Goal: Task Accomplishment & Management: Use online tool/utility

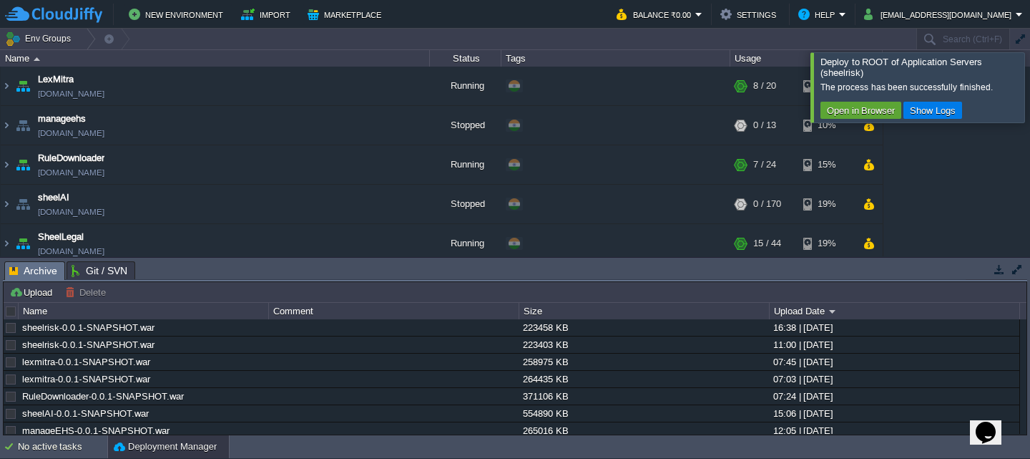
scroll to position [257, 0]
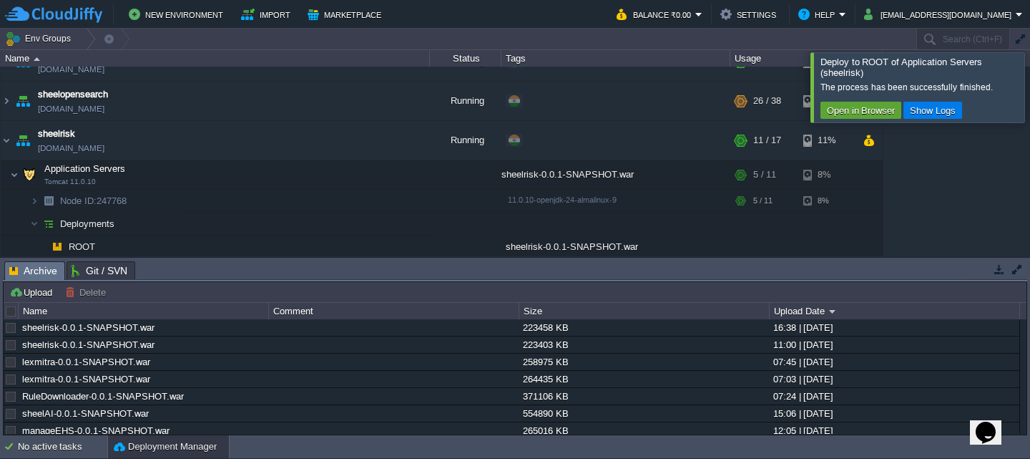
drag, startPoint x: 0, startPoint y: 0, endPoint x: 1020, endPoint y: 92, distance: 1024.6
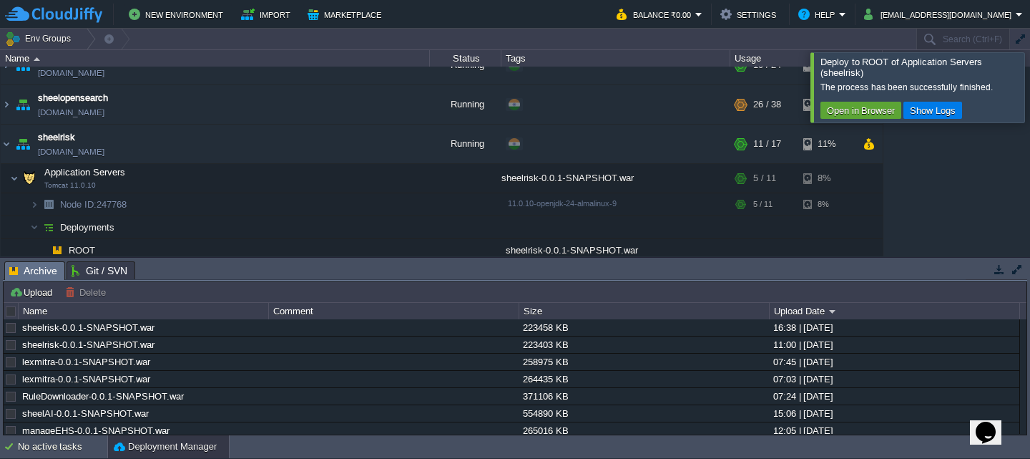
click at [1030, 92] on div at bounding box center [1048, 86] width 0 height 69
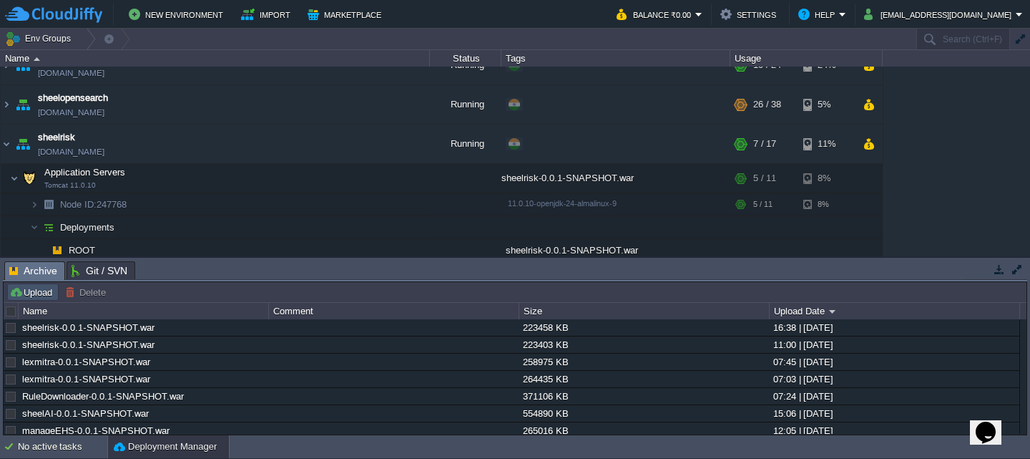
click at [24, 296] on button "Upload" at bounding box center [32, 292] width 47 height 13
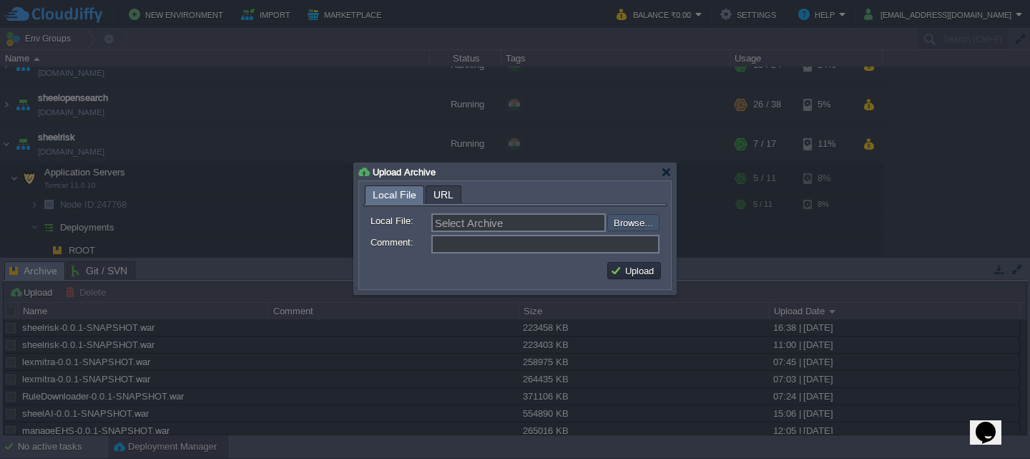
click at [619, 223] on input "file" at bounding box center [569, 222] width 181 height 17
type input "C:\fakepath\sheelrisk-0.0.1-SNAPSHOT.war"
type input "sheelrisk-0.0.1-SNAPSHOT.war"
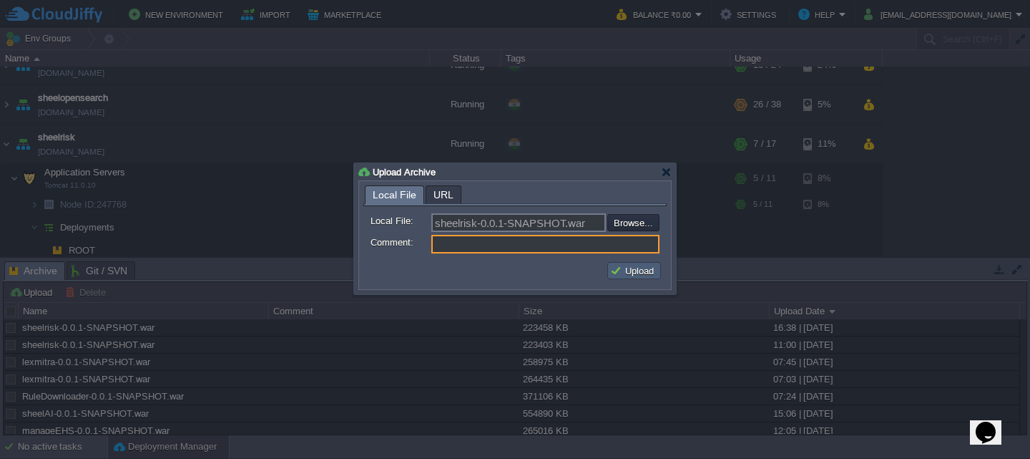
click at [633, 277] on button "Upload" at bounding box center [634, 270] width 48 height 13
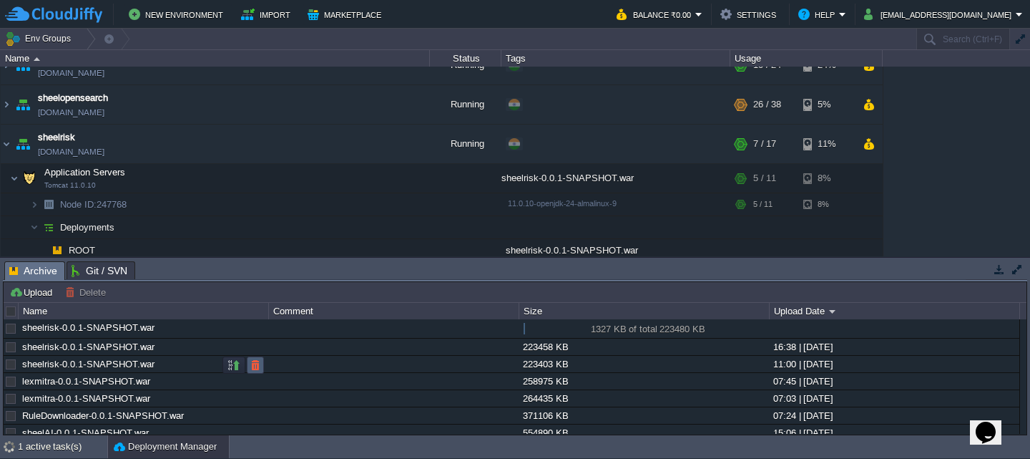
click at [260, 359] on td at bounding box center [255, 364] width 17 height 17
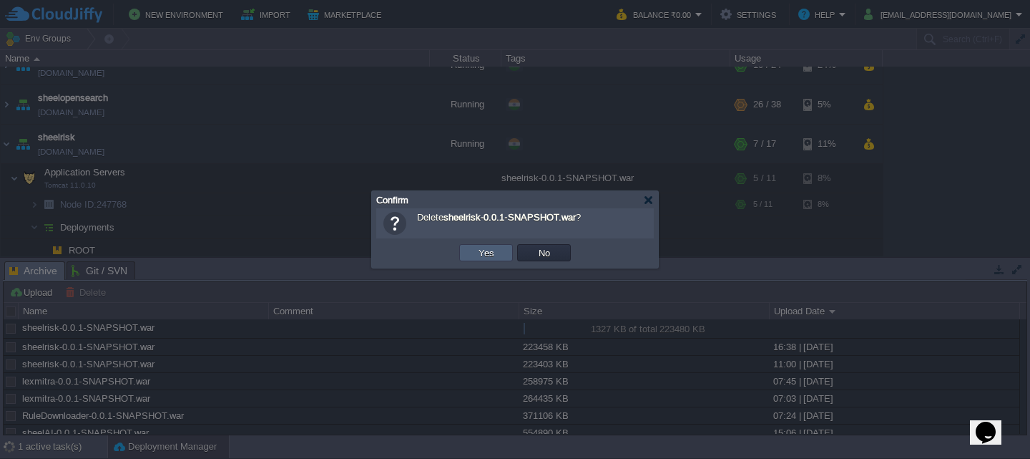
click at [473, 252] on td "Yes" at bounding box center [486, 252] width 54 height 17
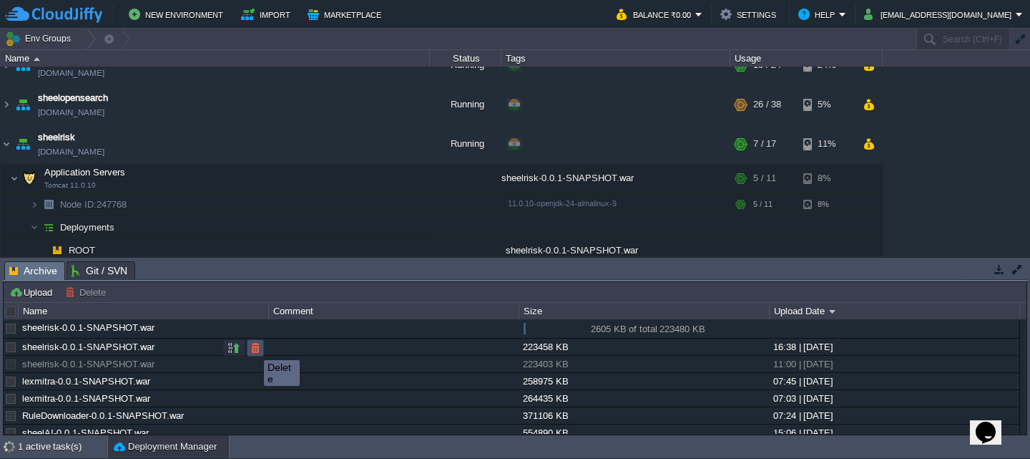
click at [253, 347] on button "button" at bounding box center [255, 347] width 13 height 13
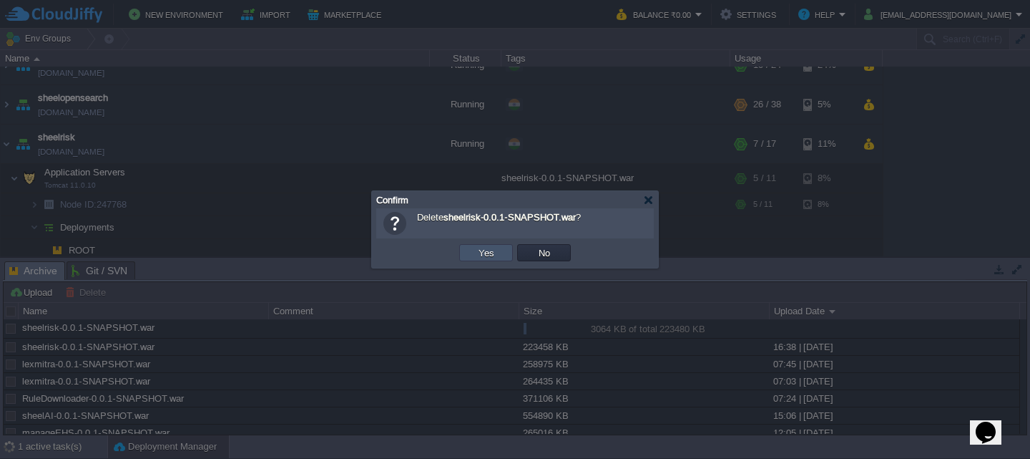
click at [491, 254] on button "Yes" at bounding box center [486, 252] width 24 height 13
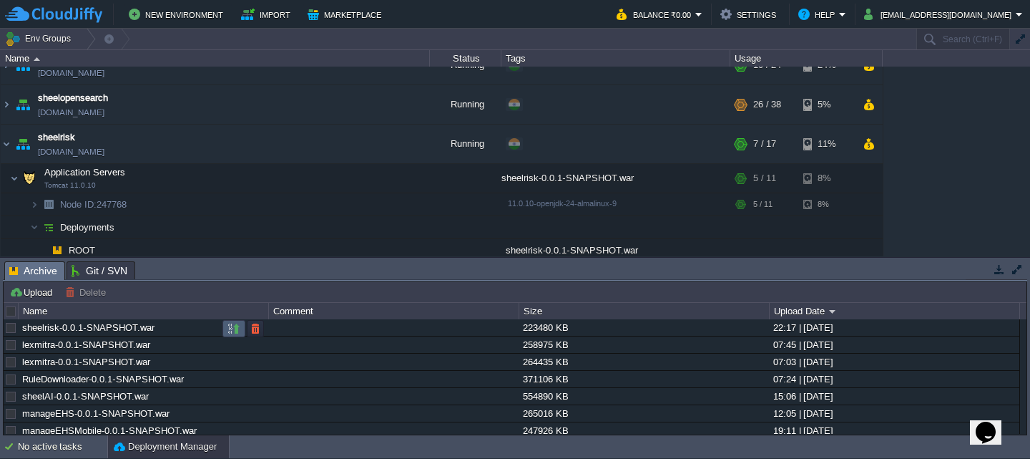
click at [229, 330] on button "button" at bounding box center [234, 328] width 13 height 13
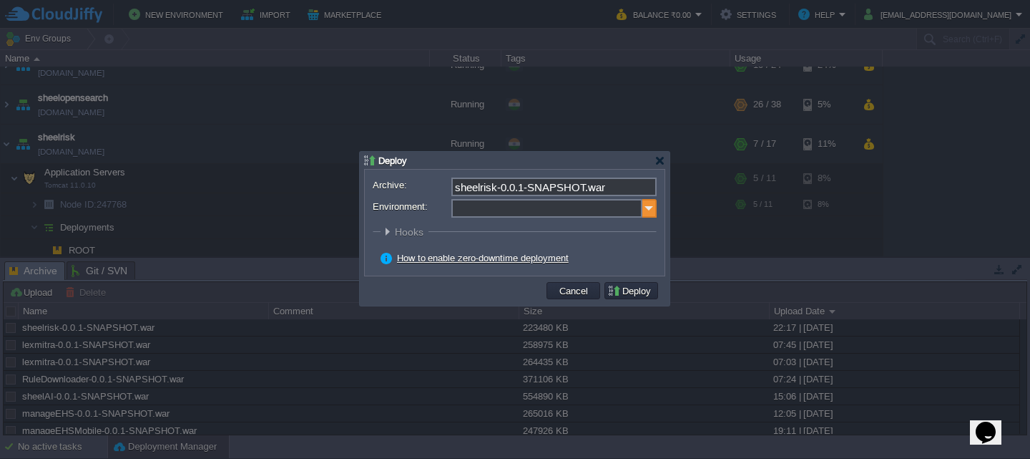
click at [653, 213] on img at bounding box center [650, 208] width 14 height 19
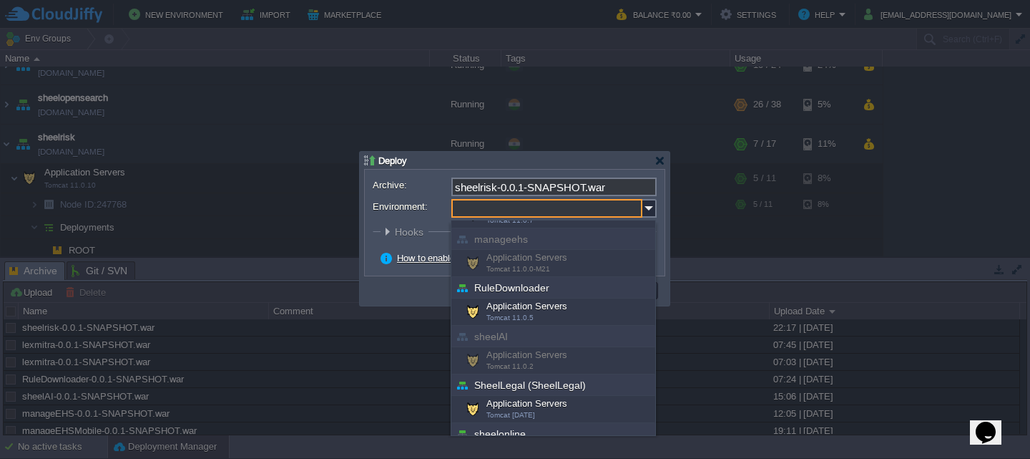
scroll to position [126, 0]
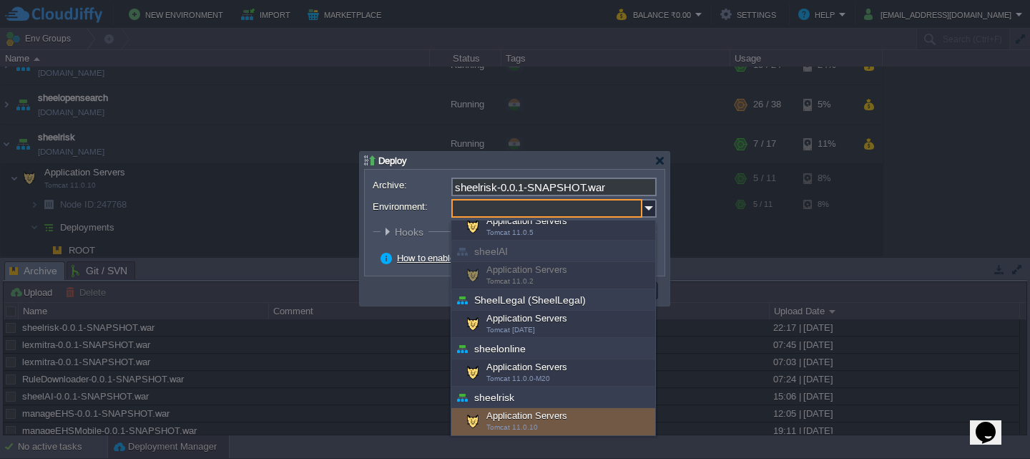
click at [487, 419] on div "Application Servers Tomcat 11.0.10" at bounding box center [554, 421] width 204 height 27
type input "Application Servers (sheelrisk)"
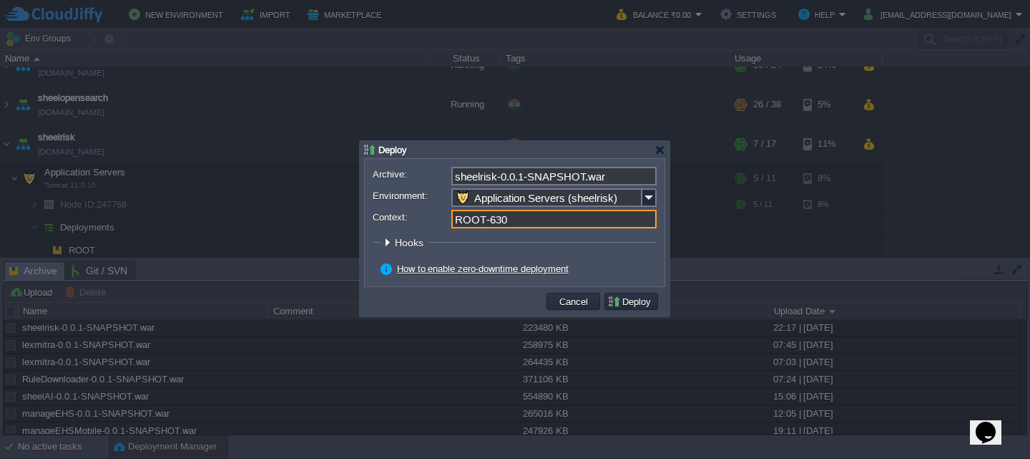
click at [519, 225] on input "ROOT-630" at bounding box center [554, 219] width 205 height 19
type input "ROOT"
click button "Pre" at bounding box center [0, 0] width 0 height 0
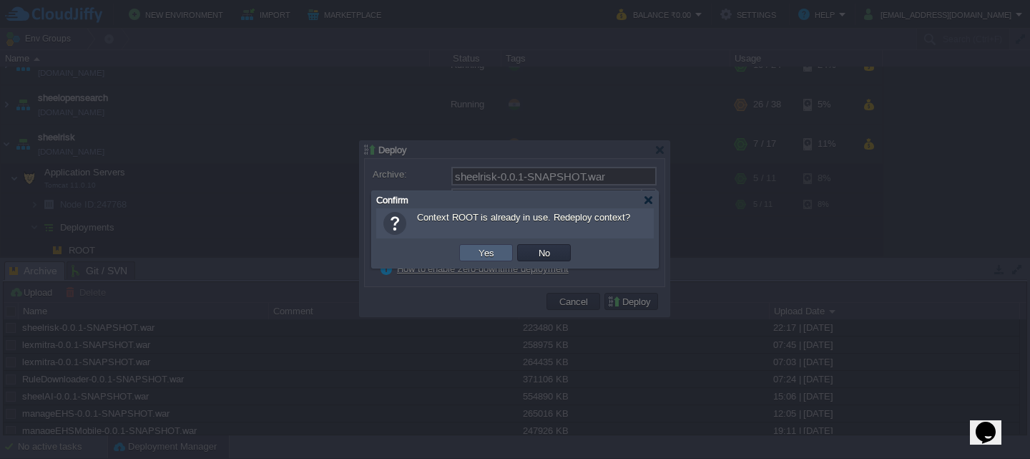
type input "ROOT"
click at [494, 250] on button "Yes" at bounding box center [486, 252] width 24 height 13
